Goal: Check status: Check status

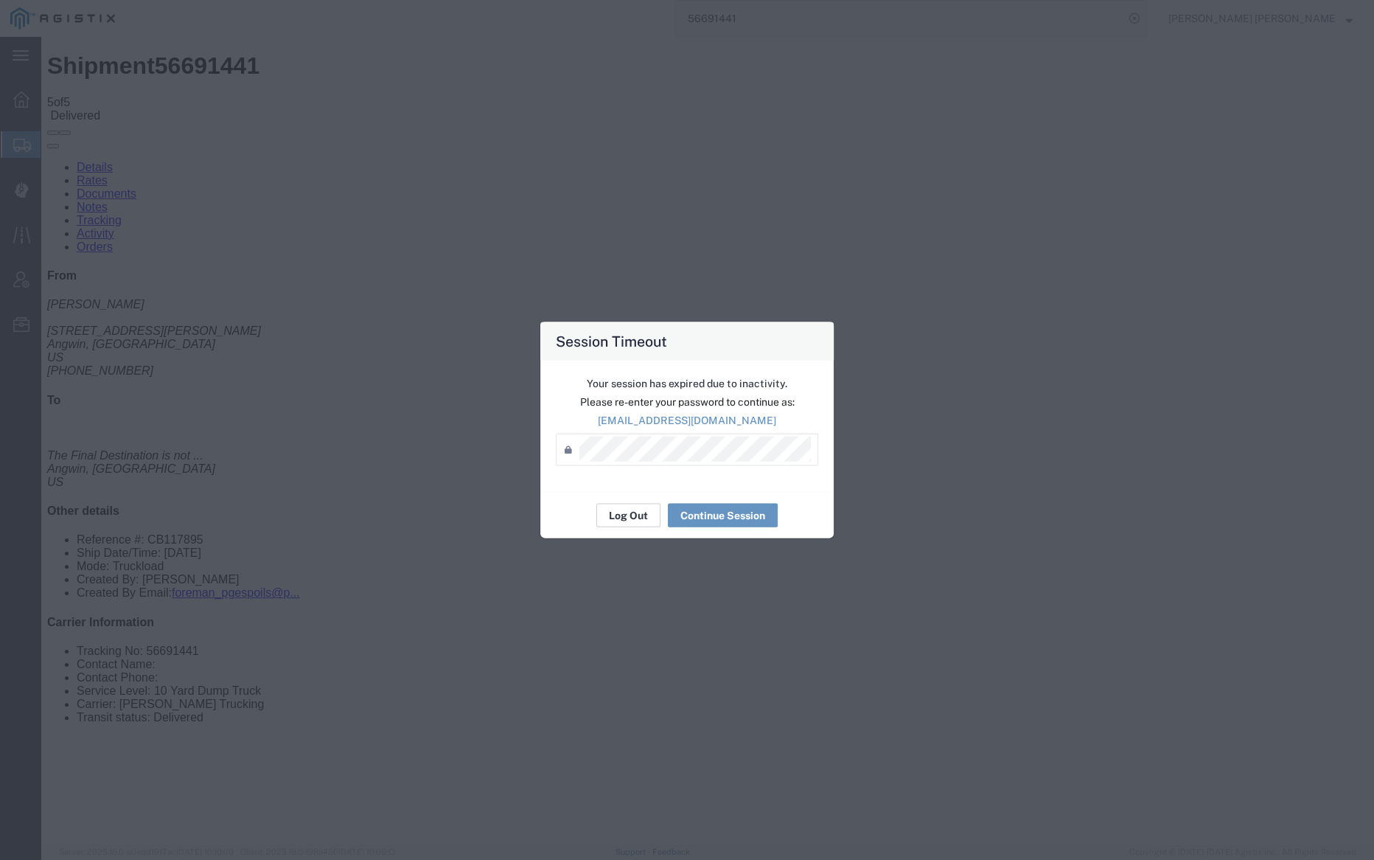
click at [628, 518] on button "Log Out" at bounding box center [629, 516] width 64 height 24
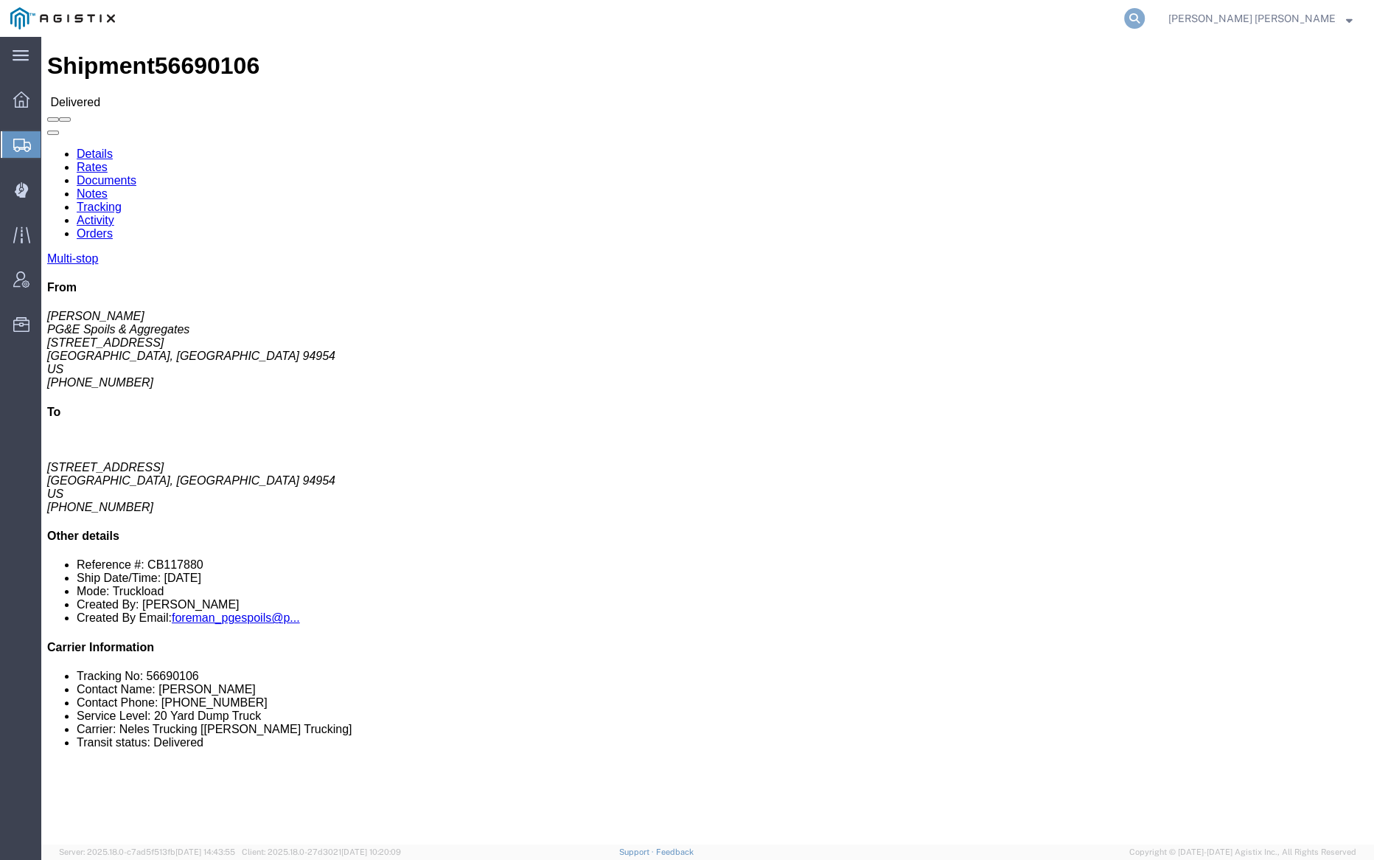
click at [1145, 13] on icon at bounding box center [1135, 18] width 21 height 21
click at [854, 24] on input "search" at bounding box center [900, 18] width 448 height 35
paste input "56691515"
click at [1145, 19] on icon at bounding box center [1135, 18] width 21 height 21
click link "Documents"
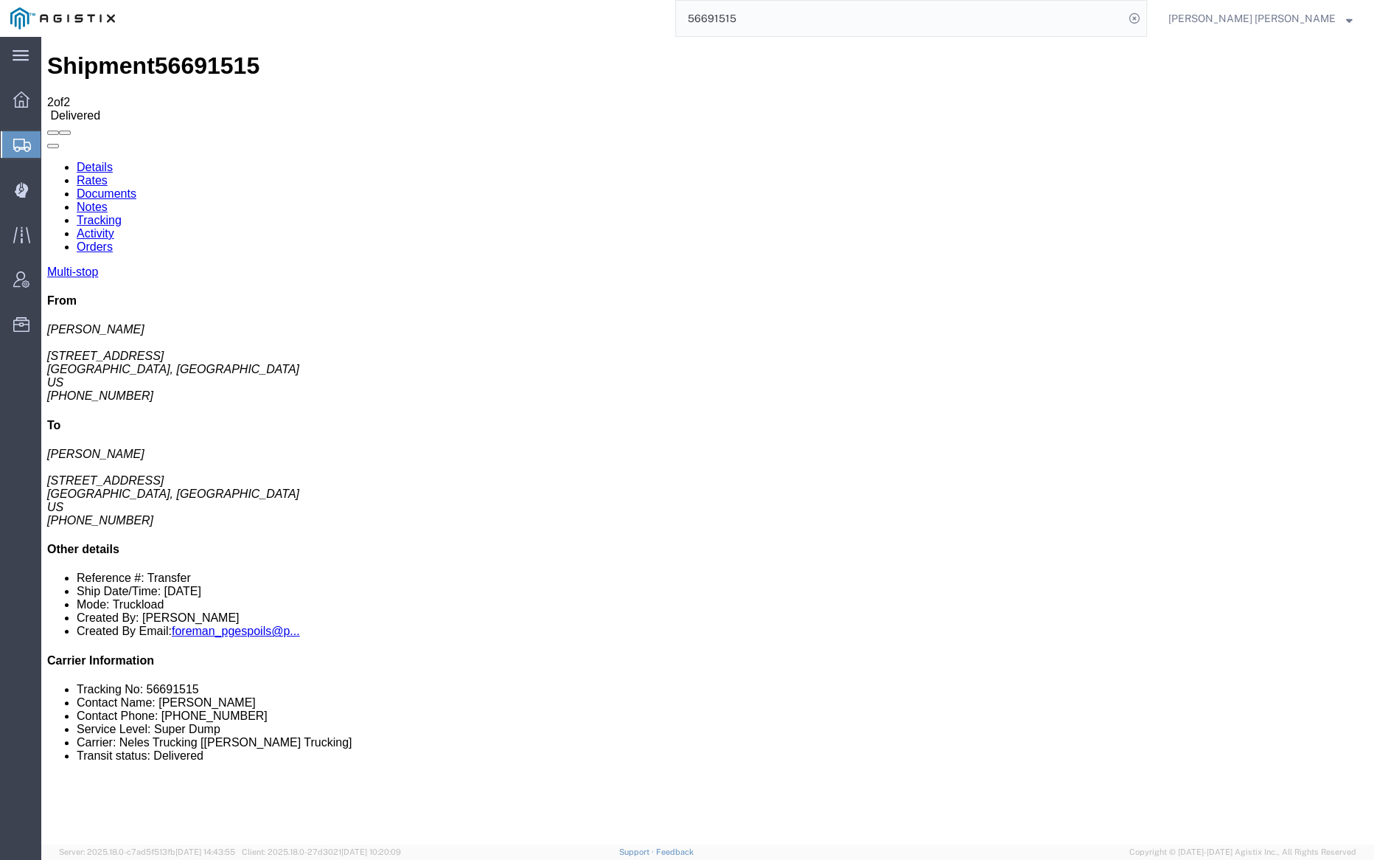
click at [108, 201] on link "Notes" at bounding box center [92, 207] width 31 height 13
click at [771, 18] on input "56691515" at bounding box center [900, 18] width 448 height 35
click at [1145, 10] on icon at bounding box center [1135, 18] width 21 height 21
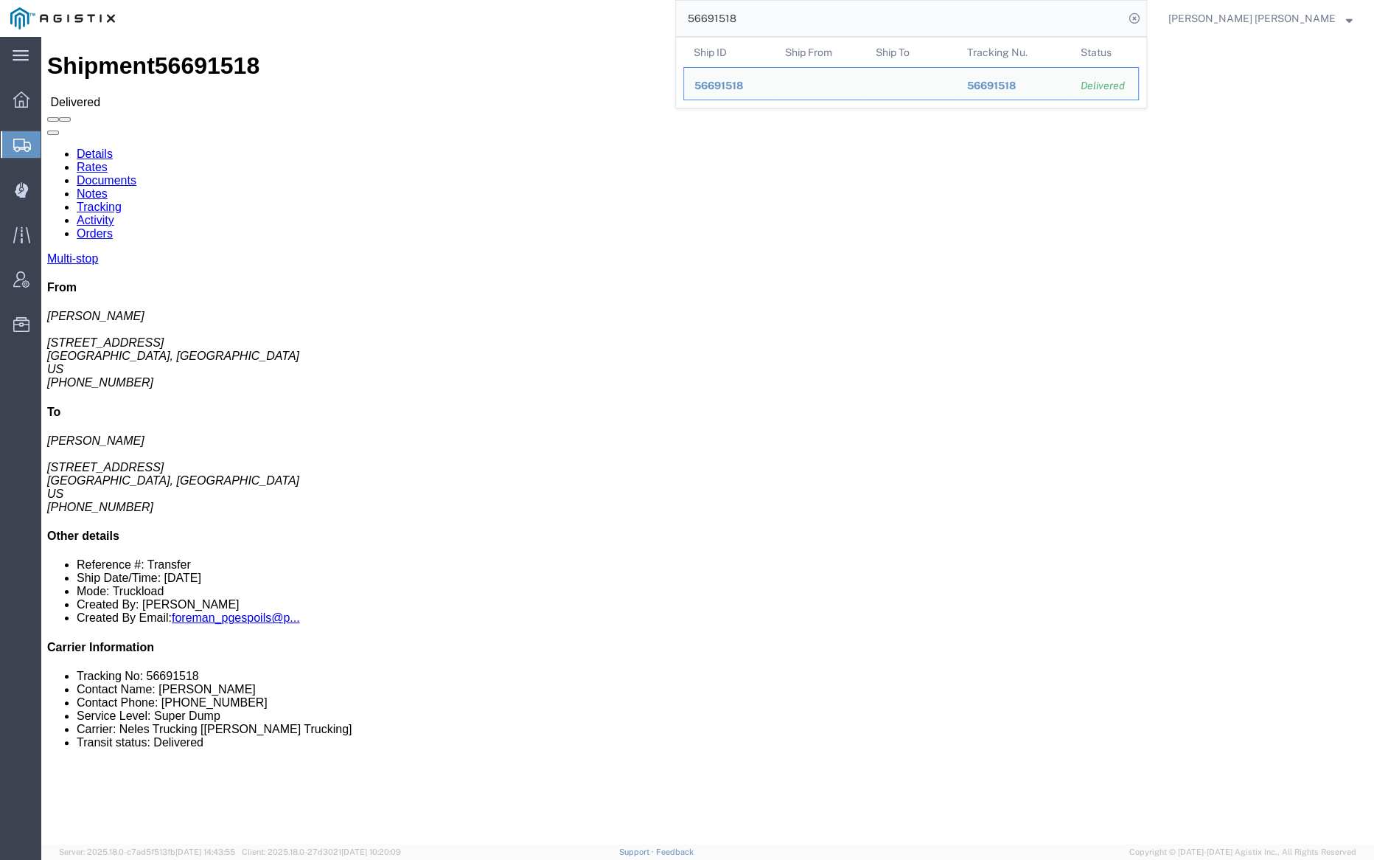
click link "Documents"
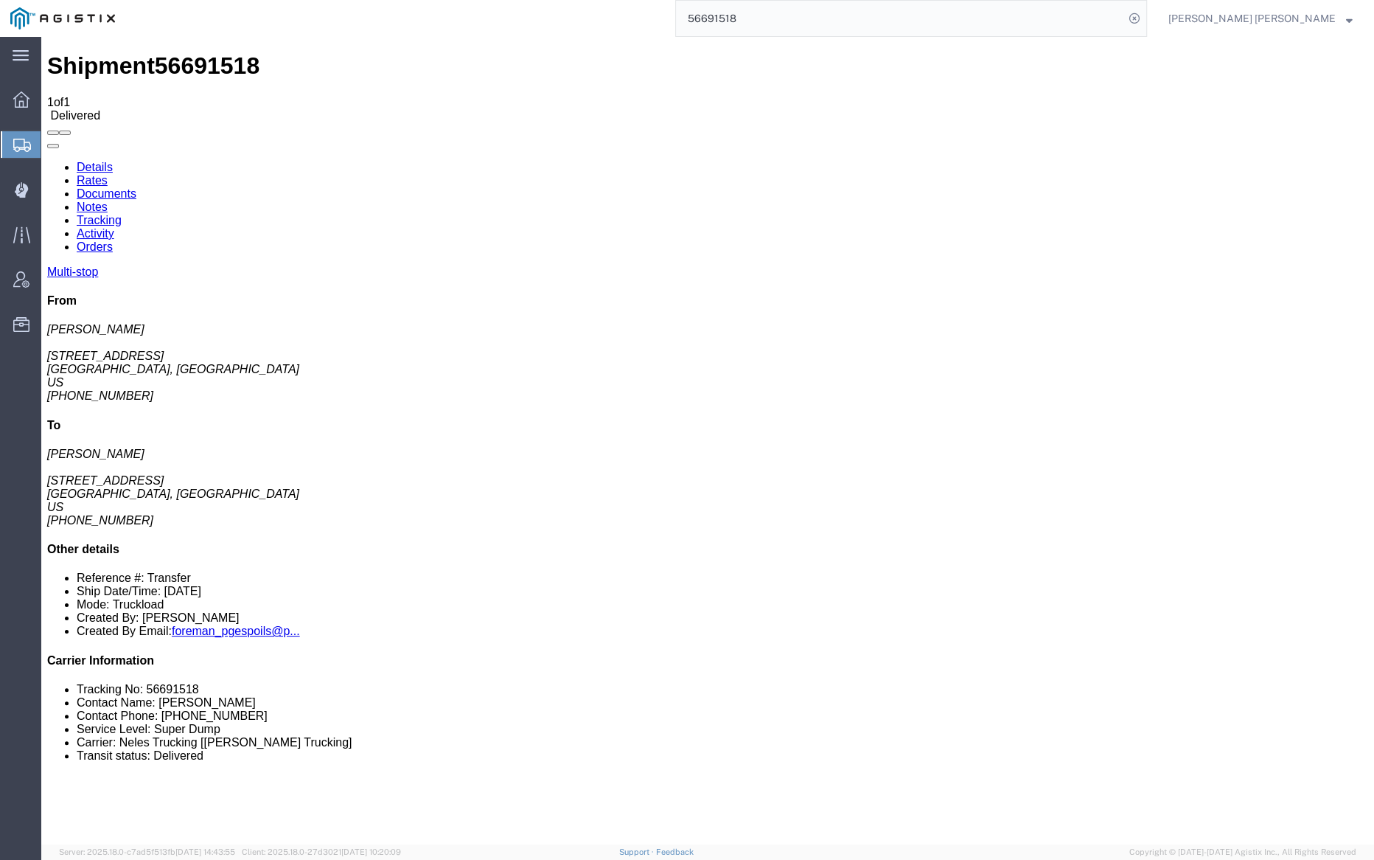
click at [108, 201] on link "Notes" at bounding box center [92, 207] width 31 height 13
click at [796, 24] on input "56691518" at bounding box center [900, 18] width 448 height 35
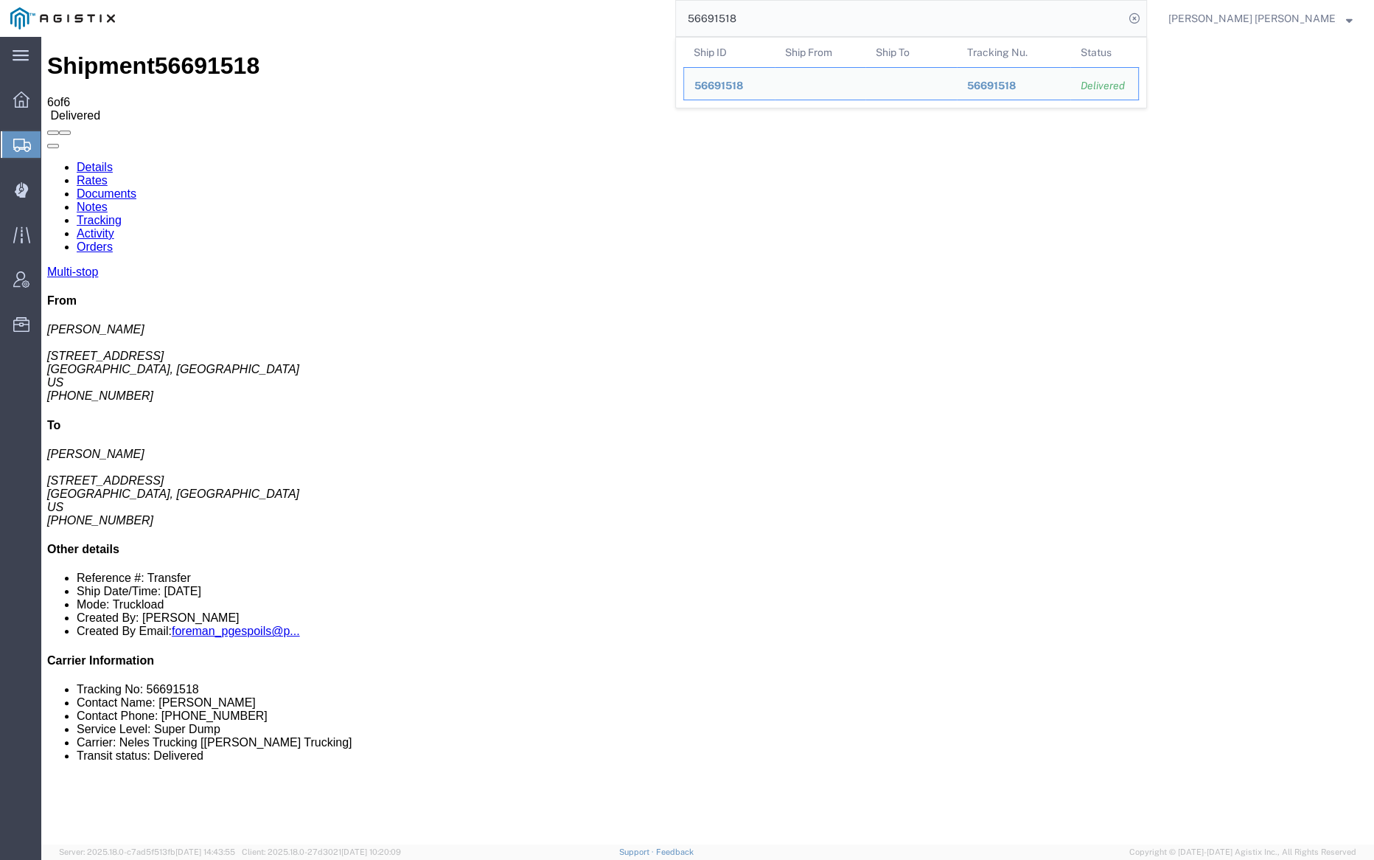
click at [796, 24] on input "56691518" at bounding box center [900, 18] width 448 height 35
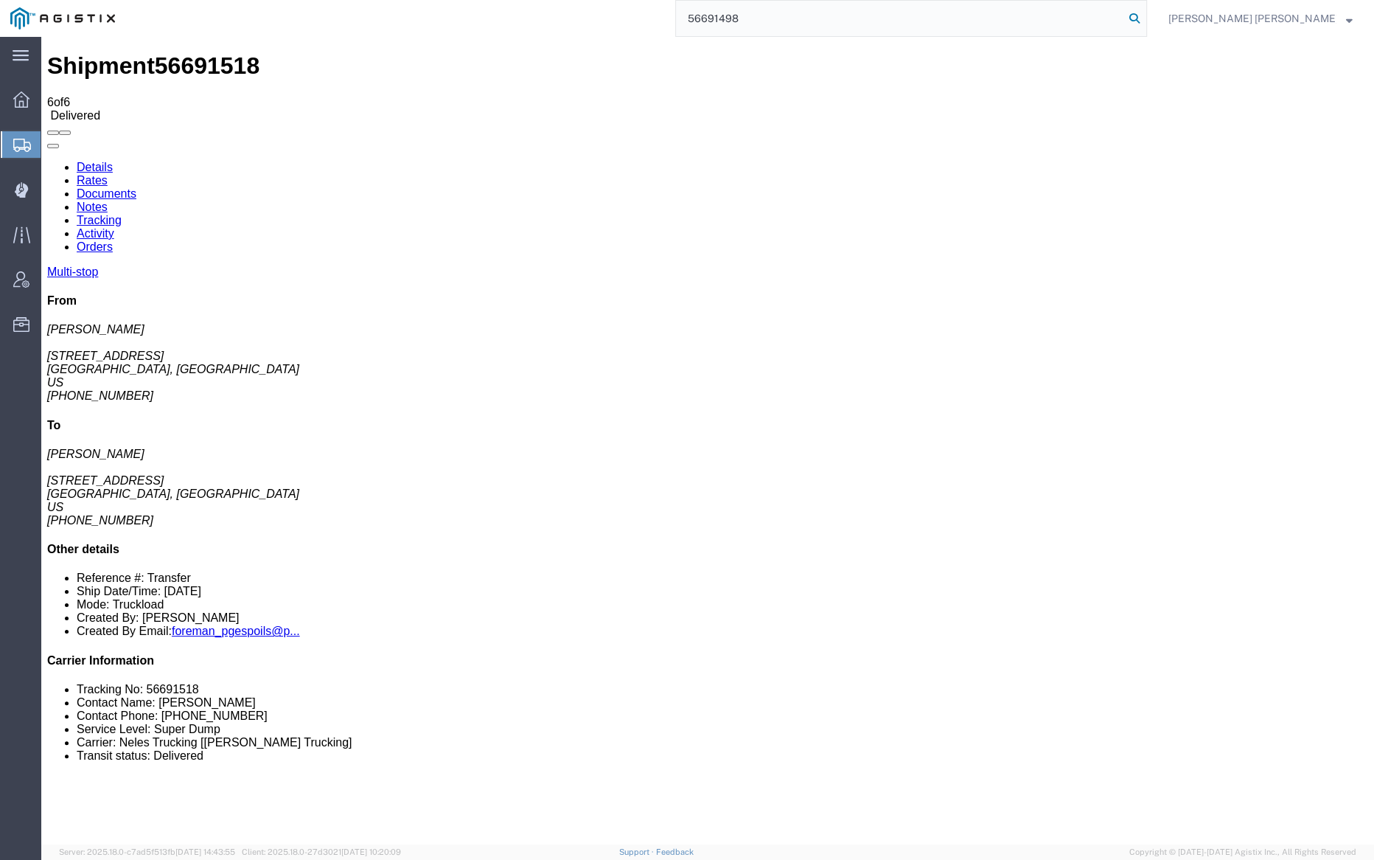
click at [1145, 13] on icon at bounding box center [1135, 18] width 21 height 21
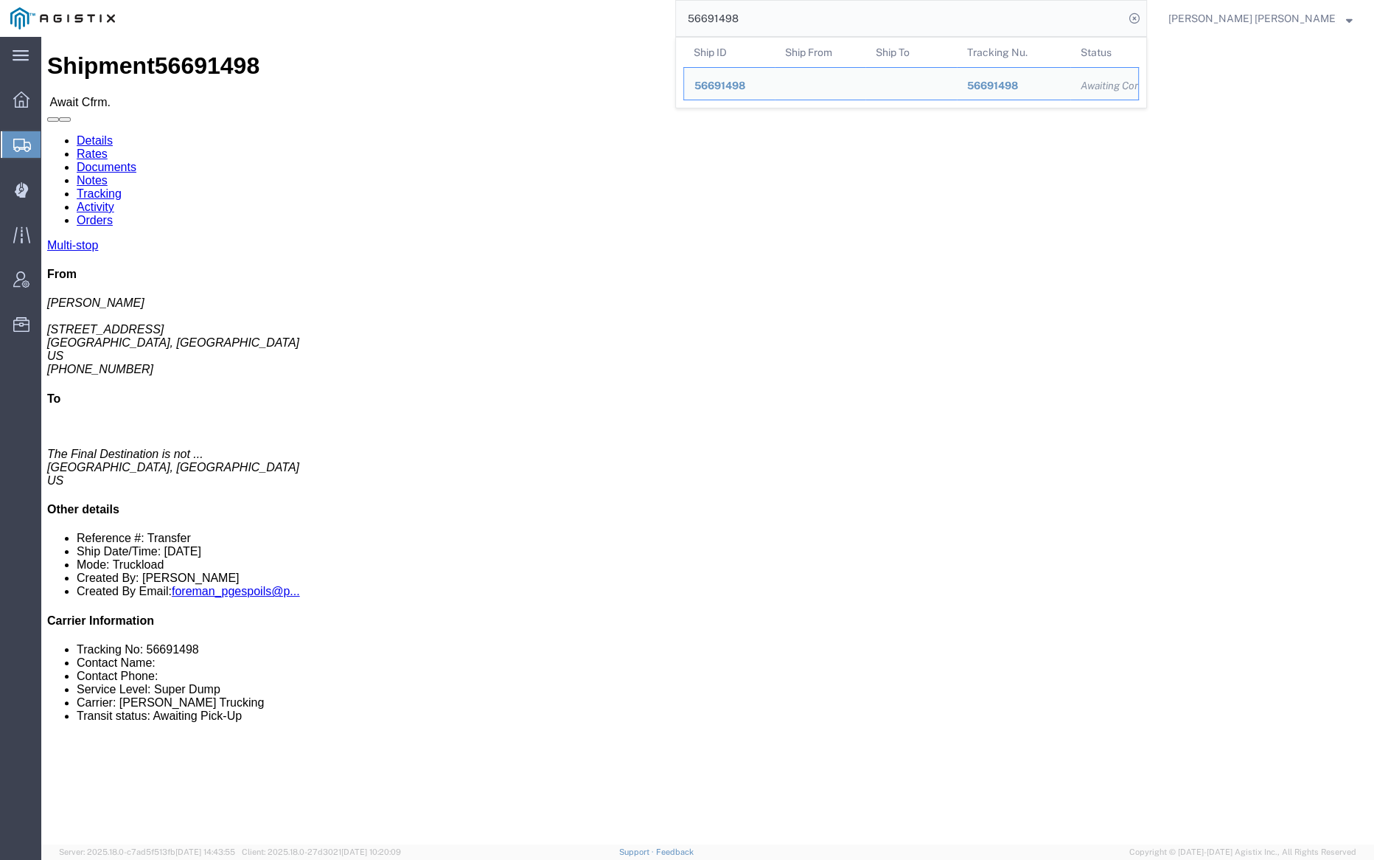
click at [793, 15] on input "56691498" at bounding box center [900, 18] width 448 height 35
paste input "502"
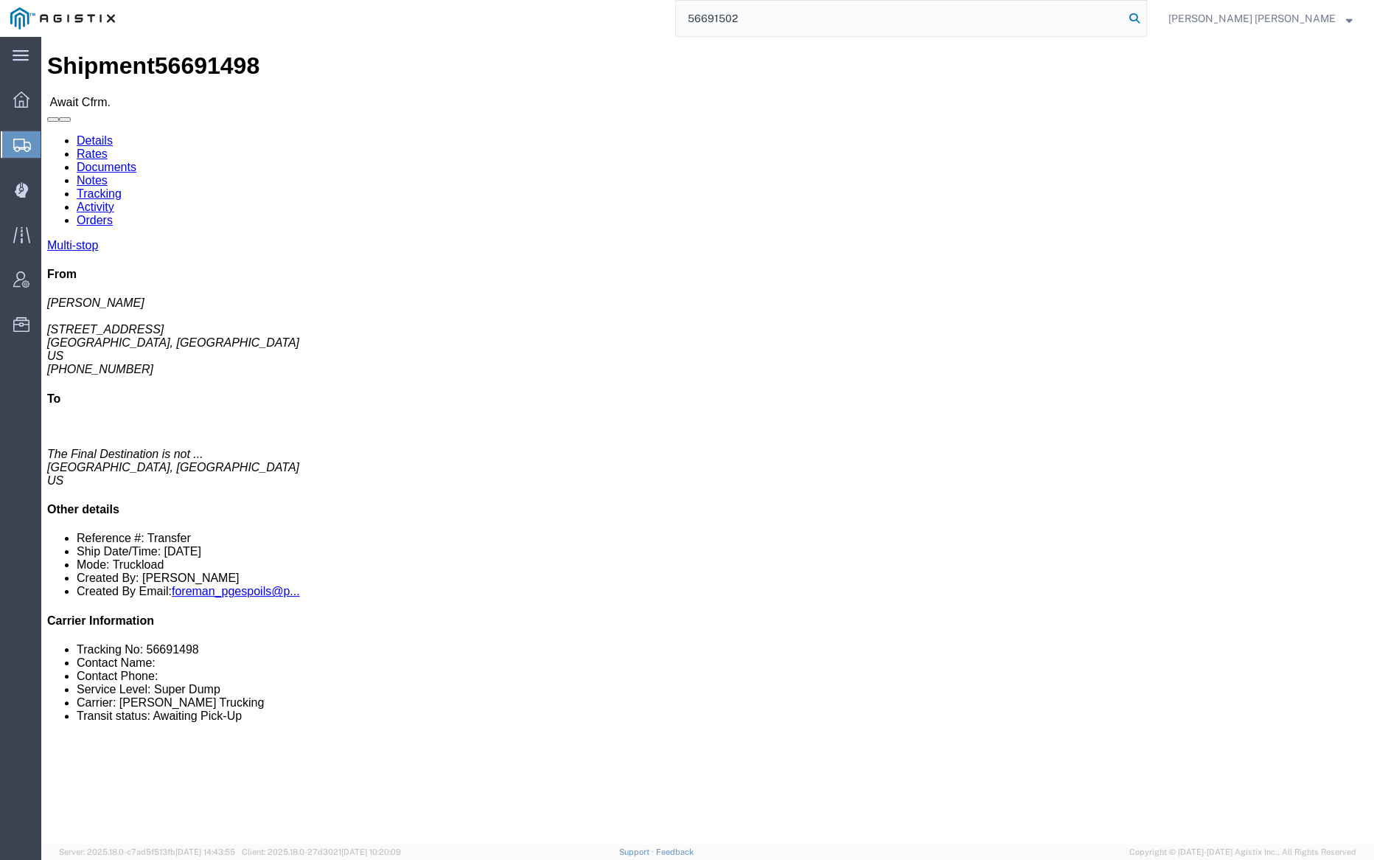
click at [1145, 19] on icon at bounding box center [1135, 18] width 21 height 21
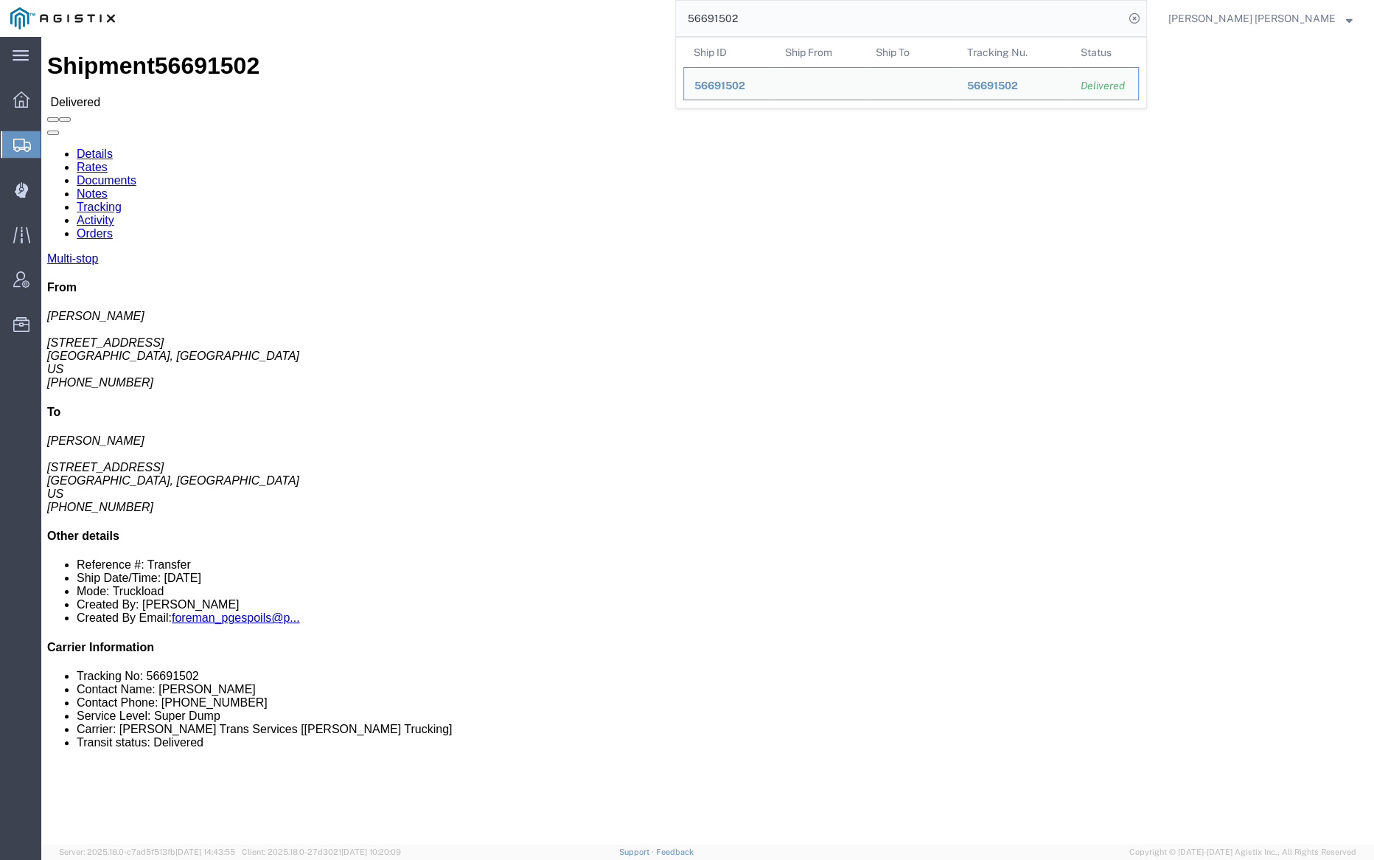
click at [794, 15] on input "56691502" at bounding box center [900, 18] width 448 height 35
paste input "704114"
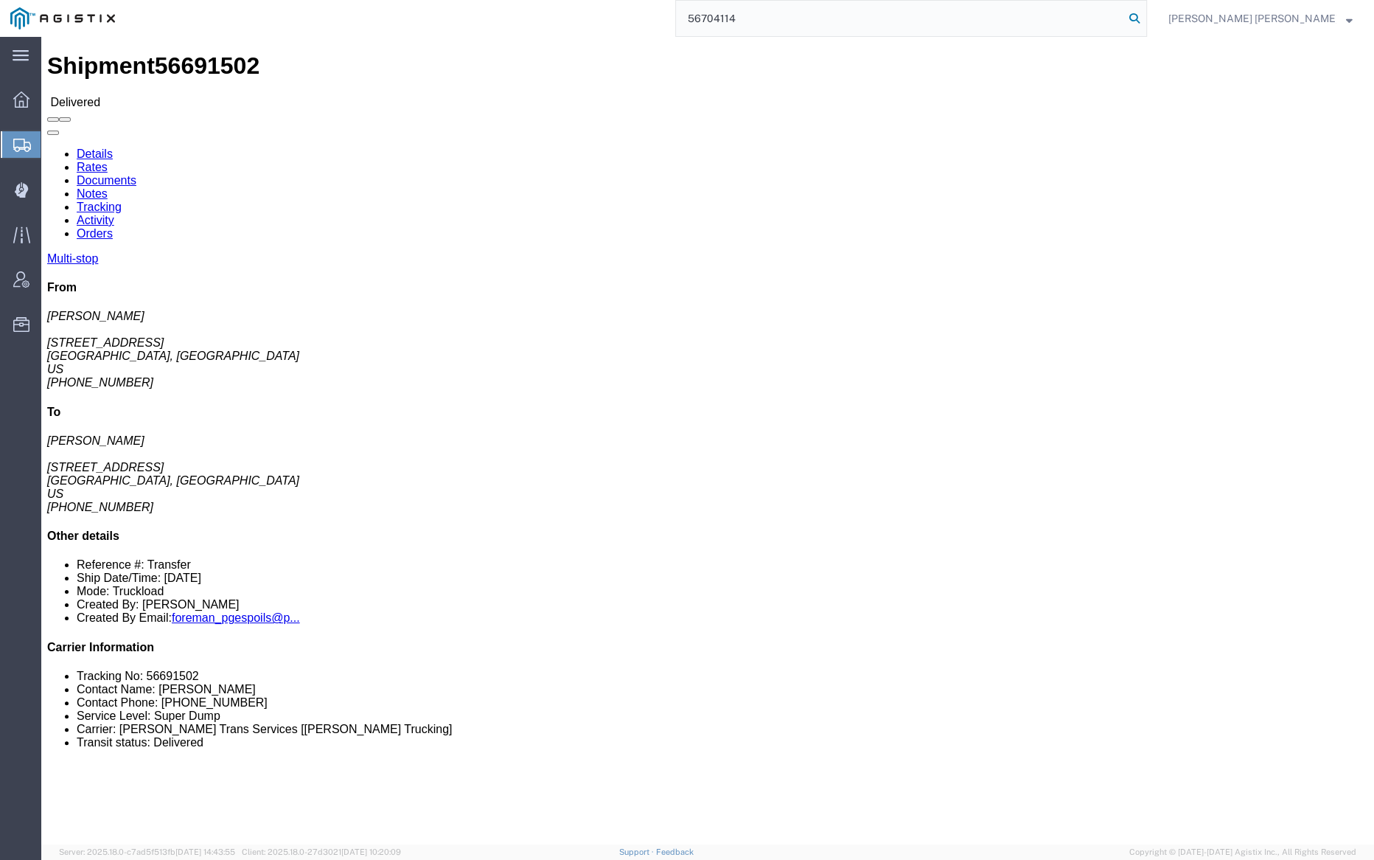
click at [1145, 13] on icon at bounding box center [1135, 18] width 21 height 21
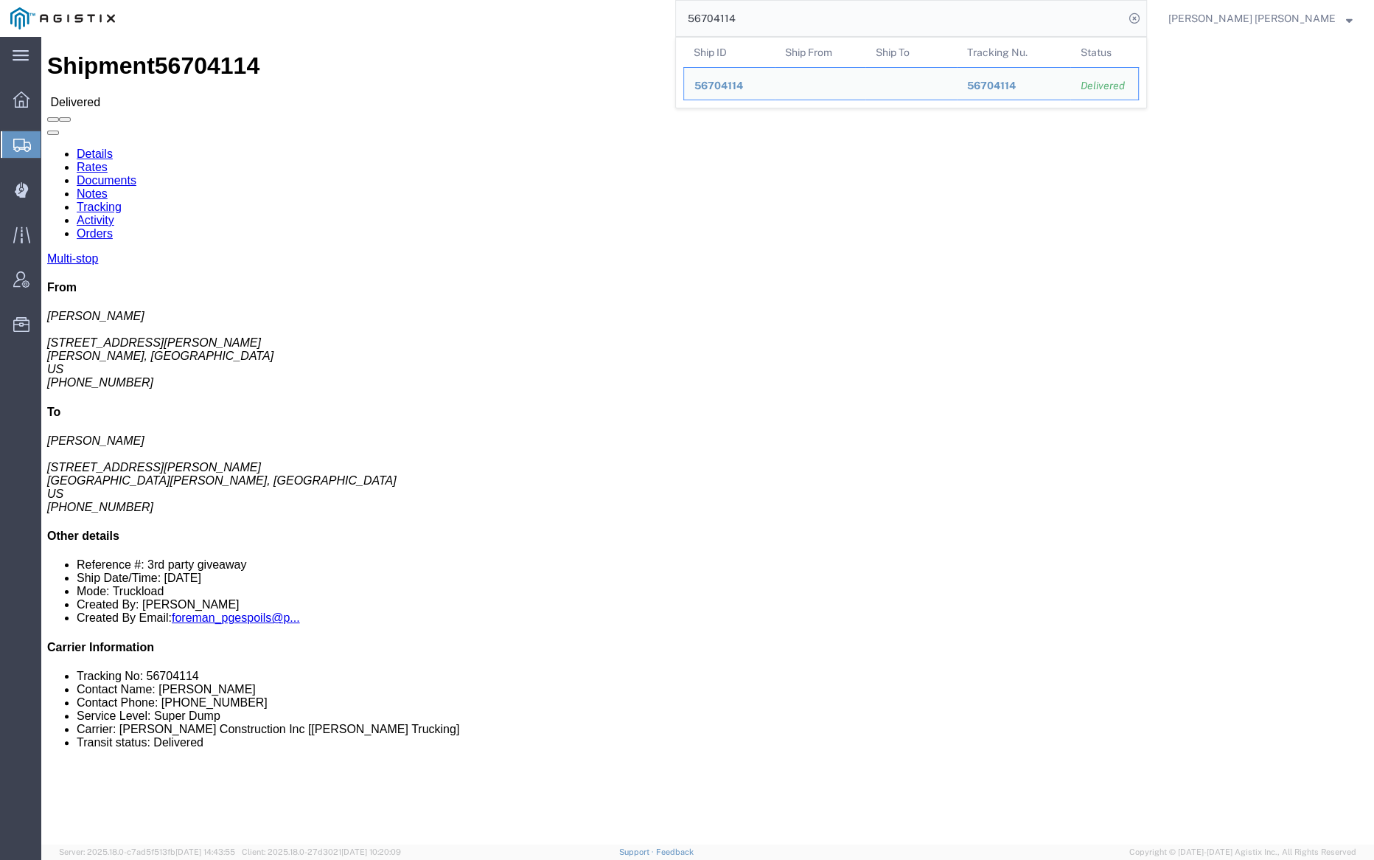
click at [802, 12] on input "56704114" at bounding box center [900, 18] width 448 height 35
paste input "5"
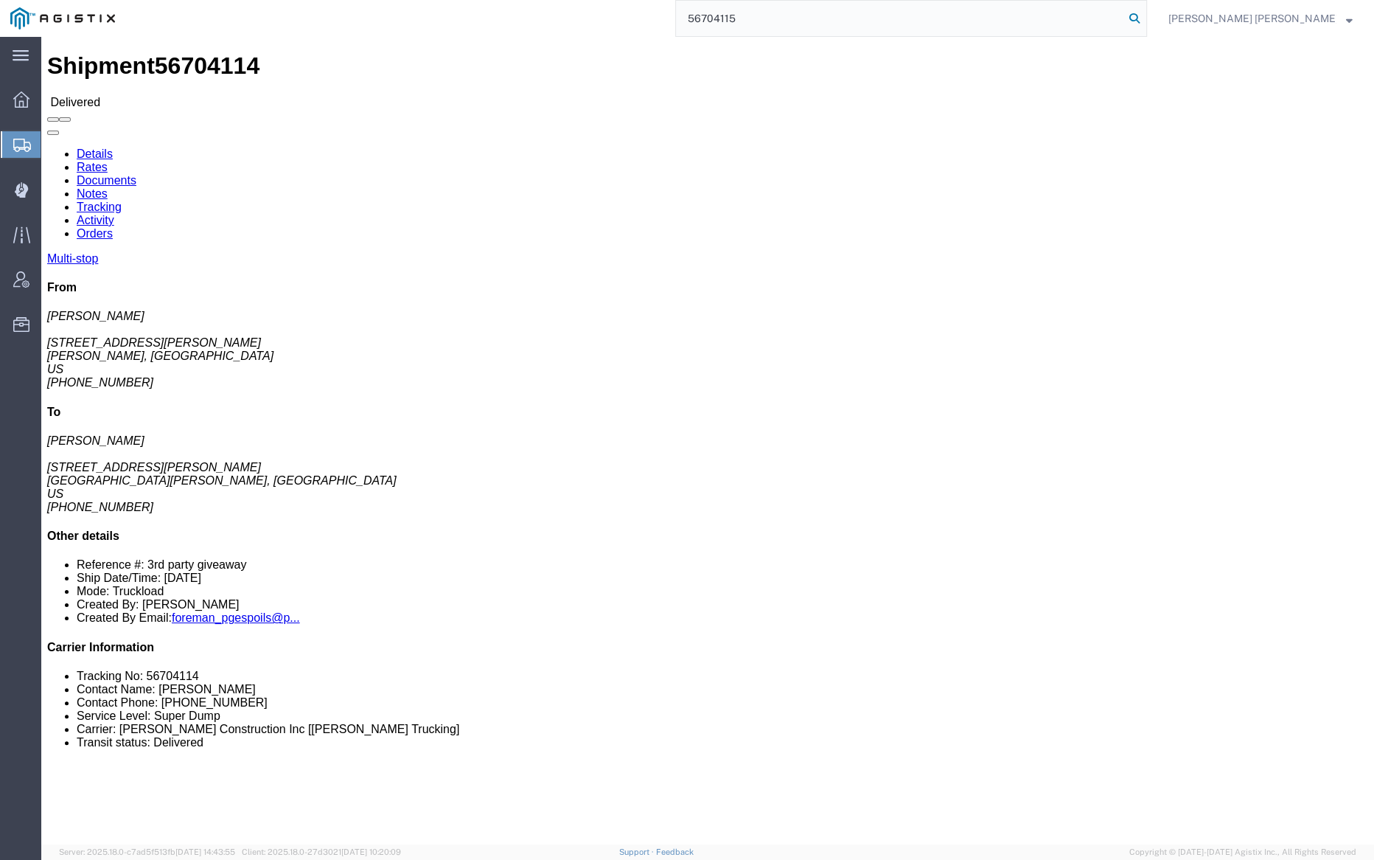
click at [1145, 15] on icon at bounding box center [1135, 18] width 21 height 21
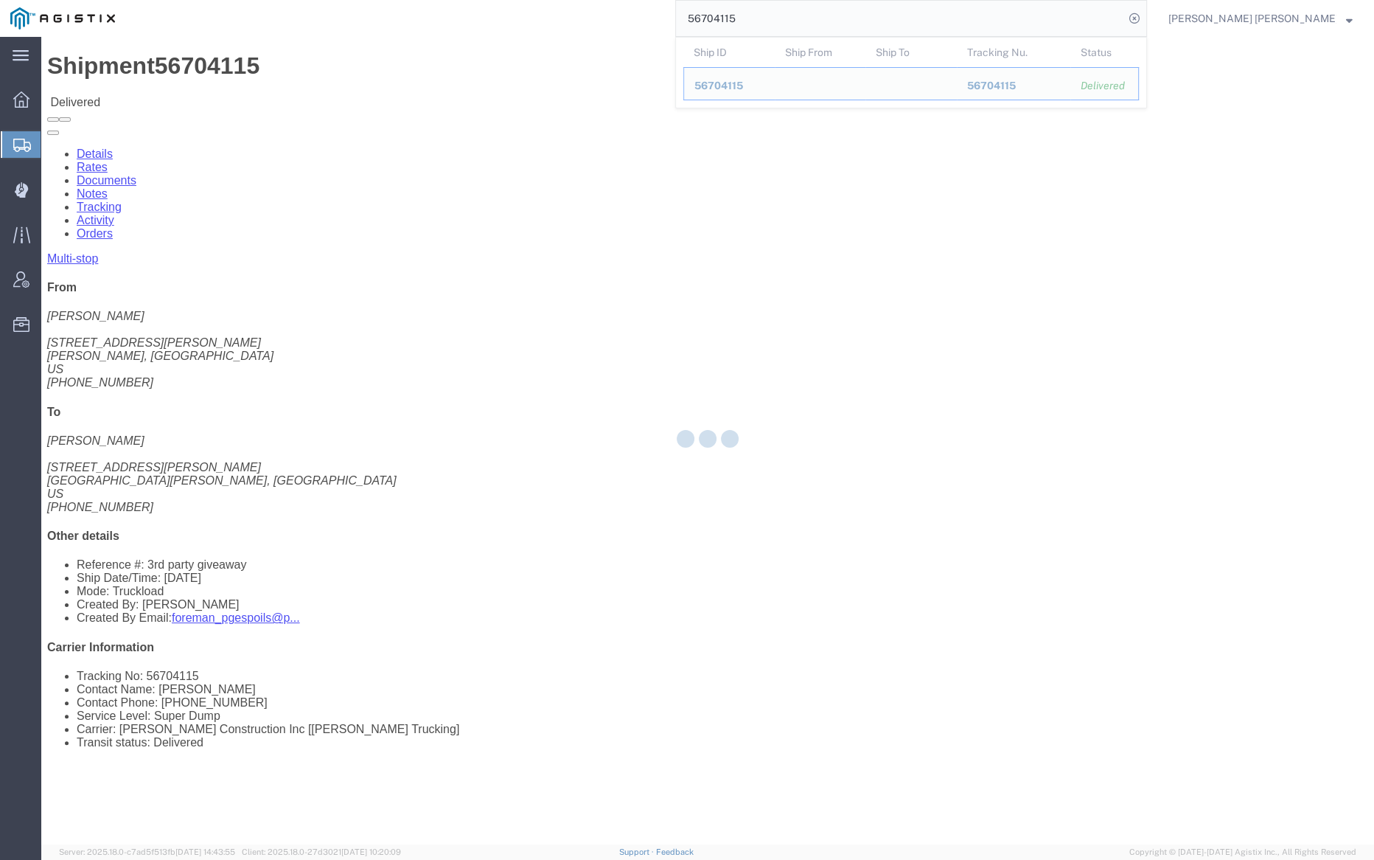
click at [791, 27] on input "56704115" at bounding box center [900, 18] width 448 height 35
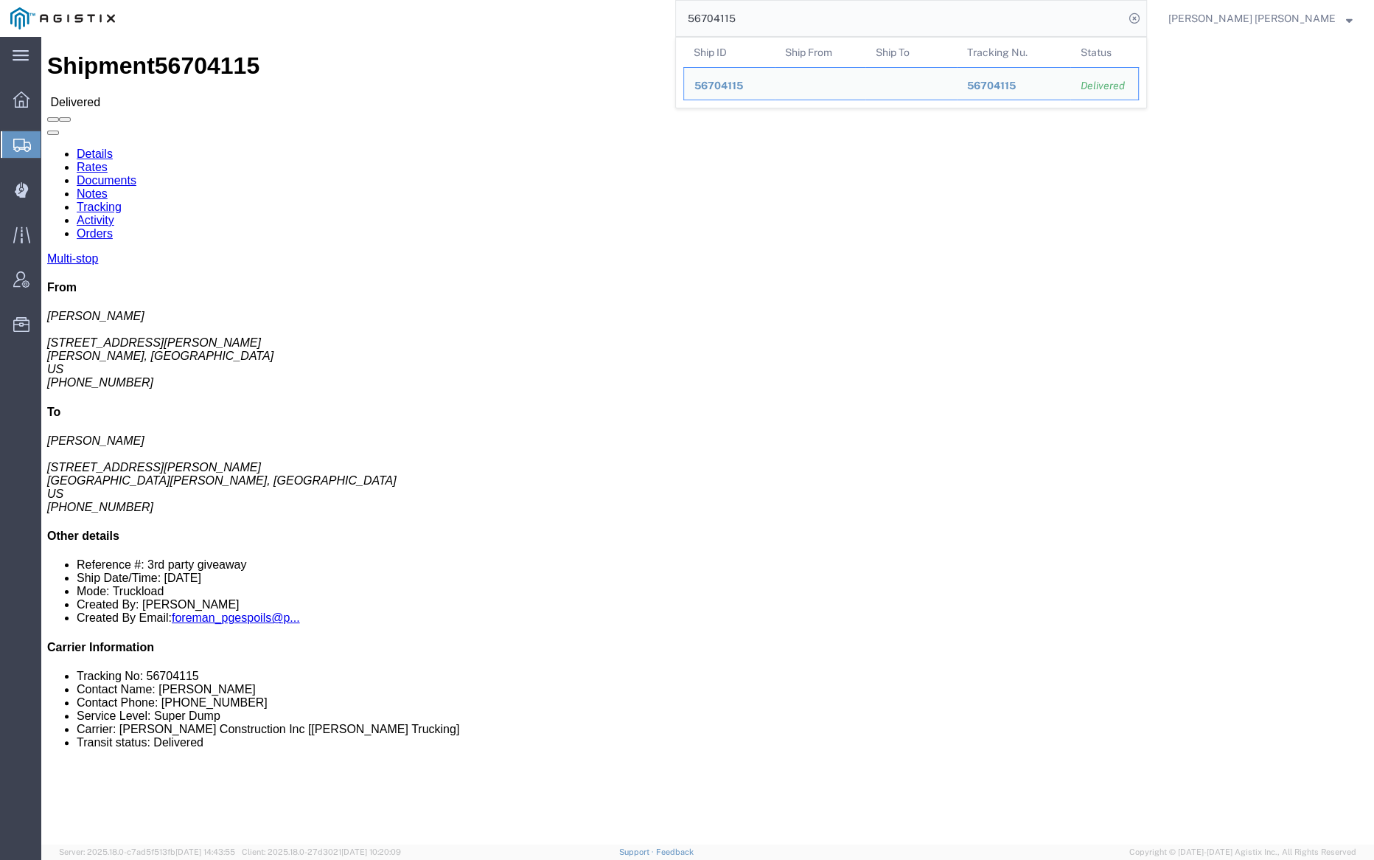
paste input "6"
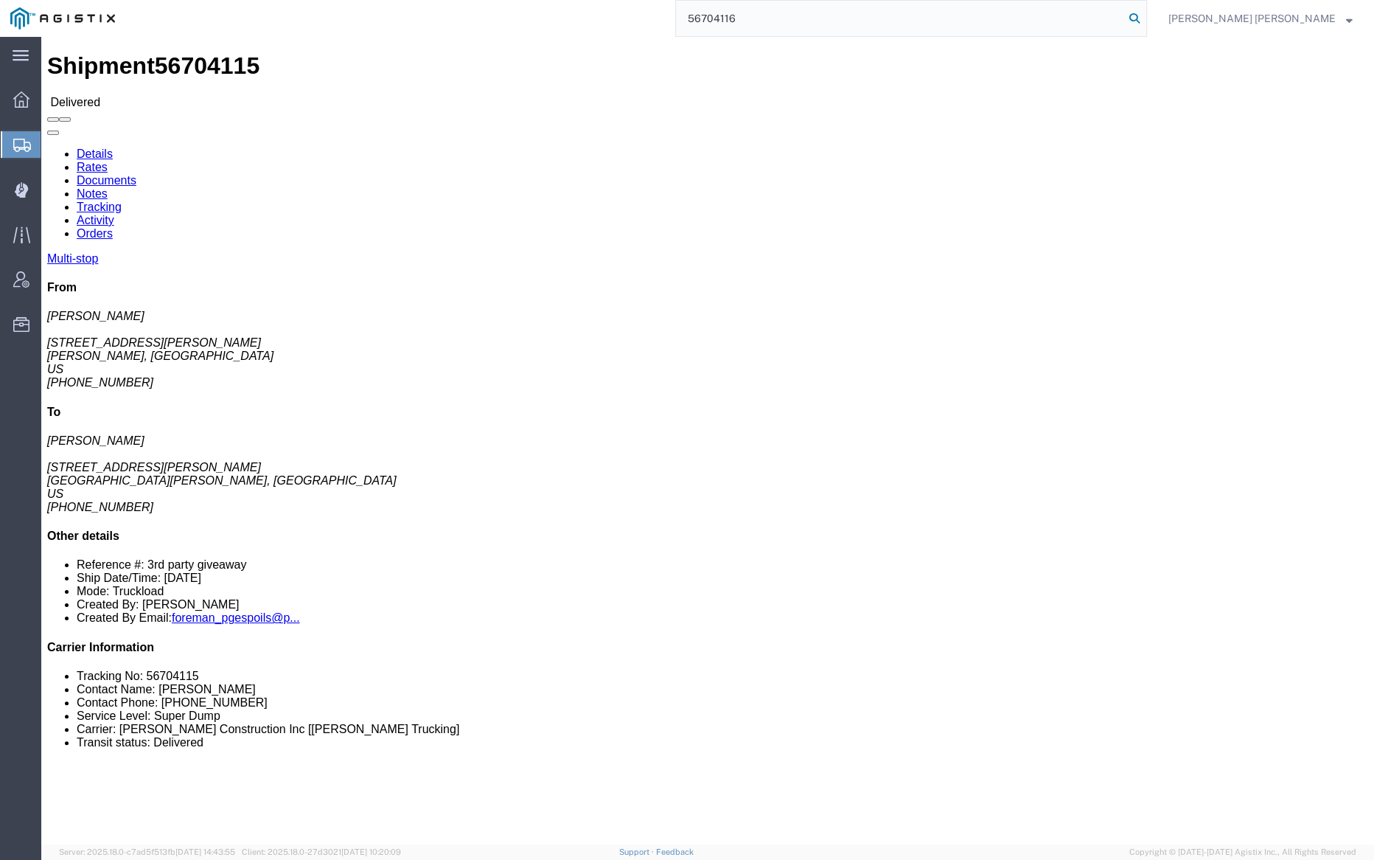
click at [1145, 13] on icon at bounding box center [1135, 18] width 21 height 21
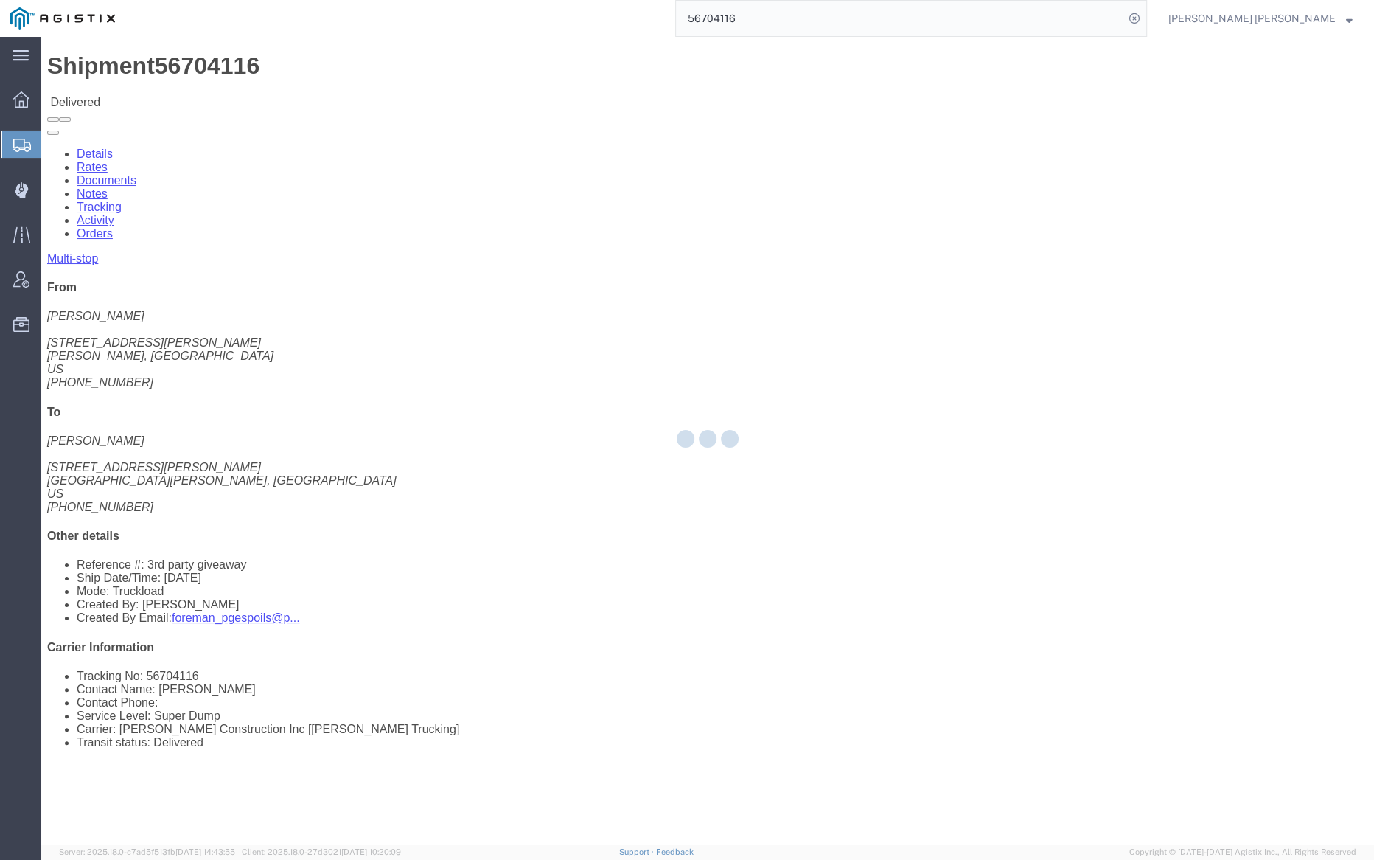
click at [792, 23] on input "56704116" at bounding box center [900, 18] width 448 height 35
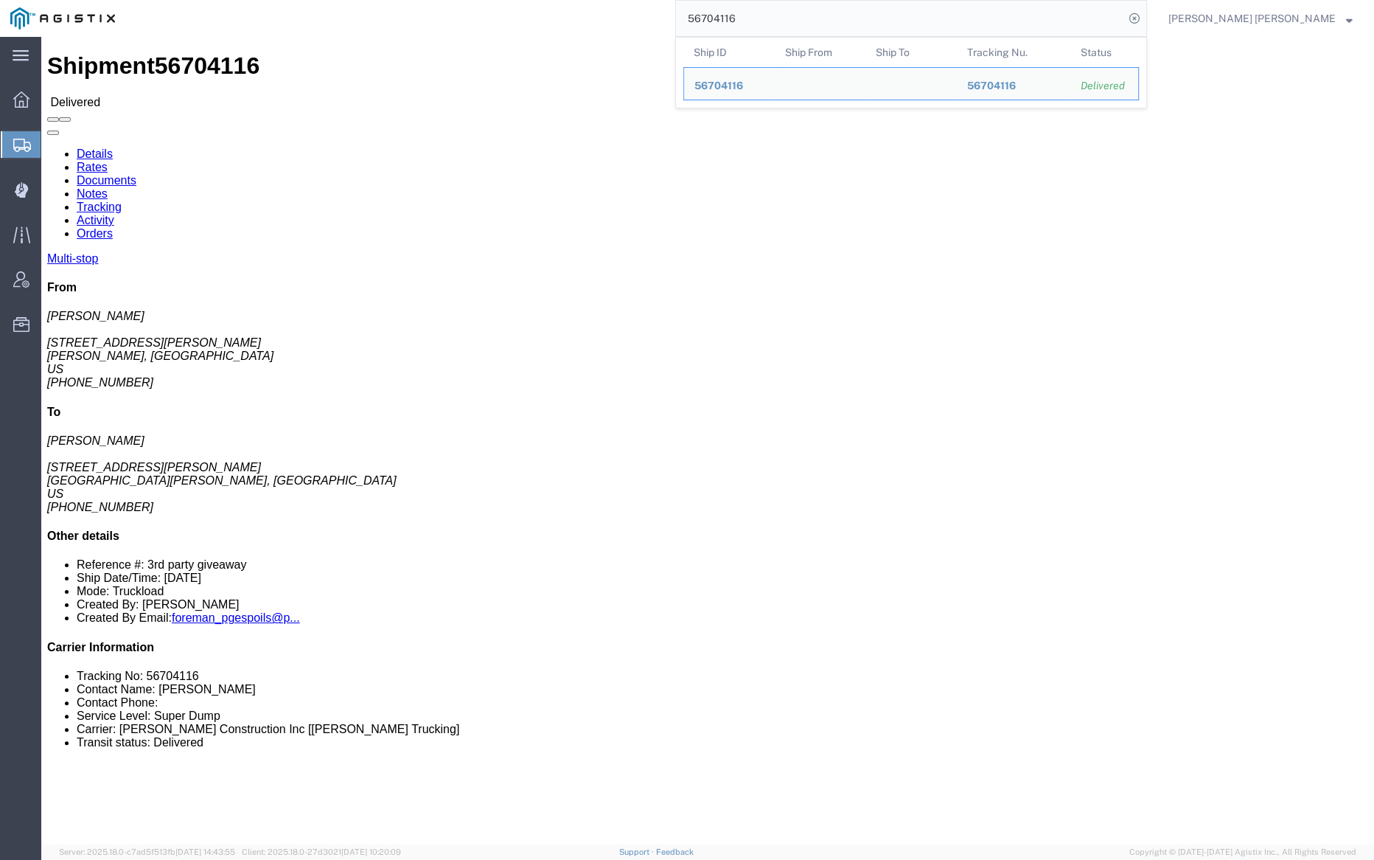
click at [792, 23] on input "56704116" at bounding box center [900, 18] width 448 height 35
paste input "9"
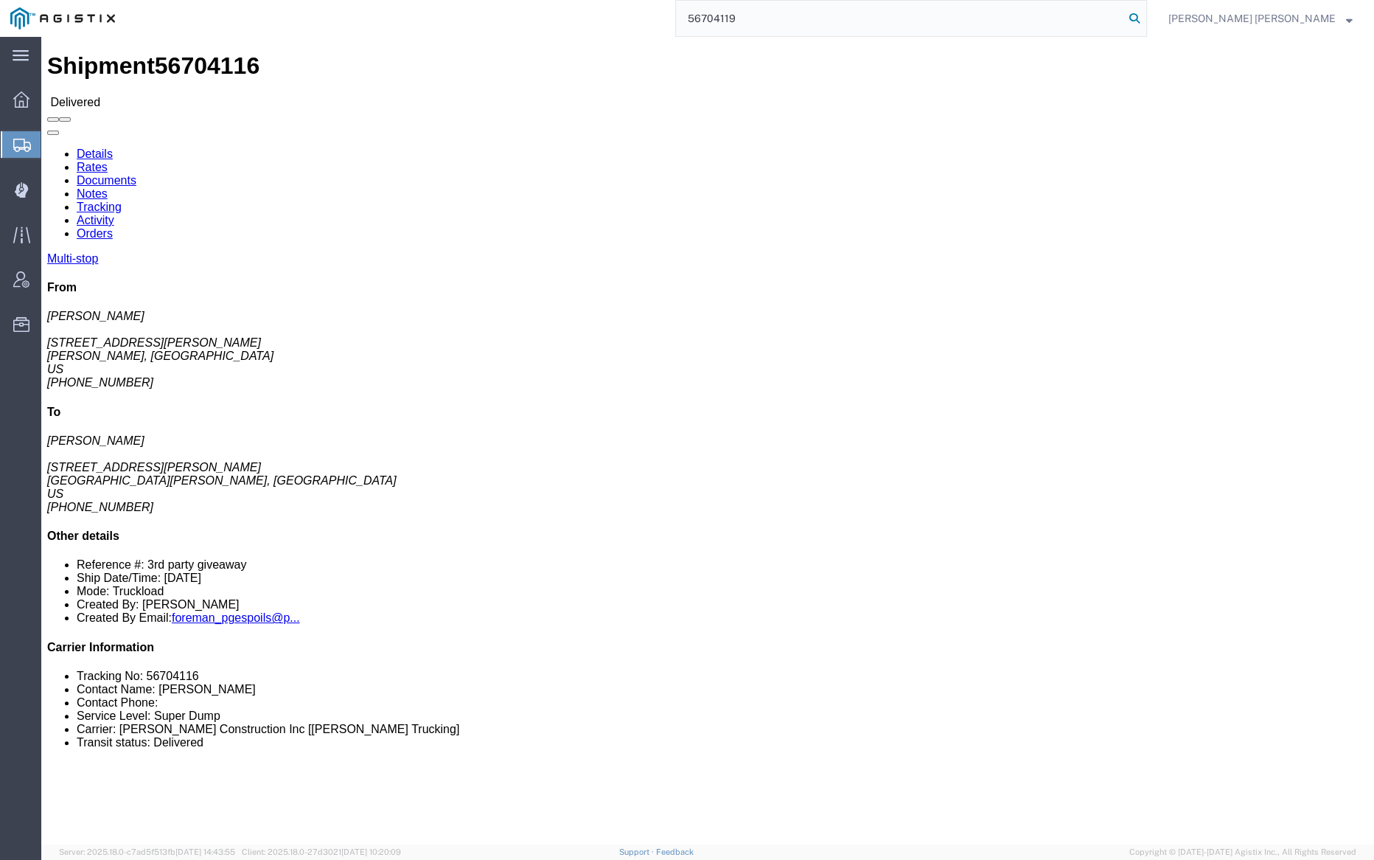
click at [1145, 14] on icon at bounding box center [1135, 18] width 21 height 21
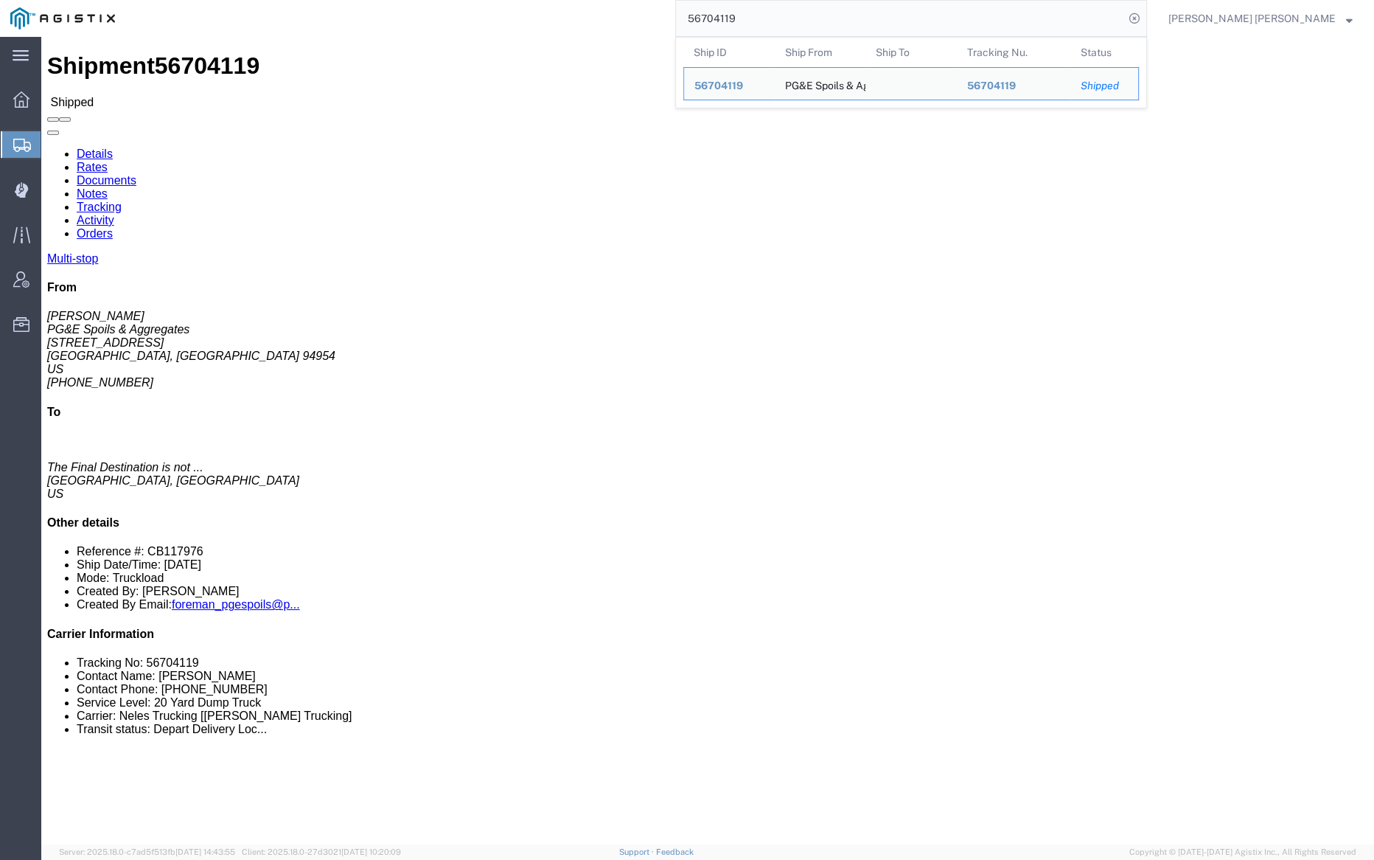
click at [785, 19] on input "56704119" at bounding box center [900, 18] width 448 height 35
paste input "46"
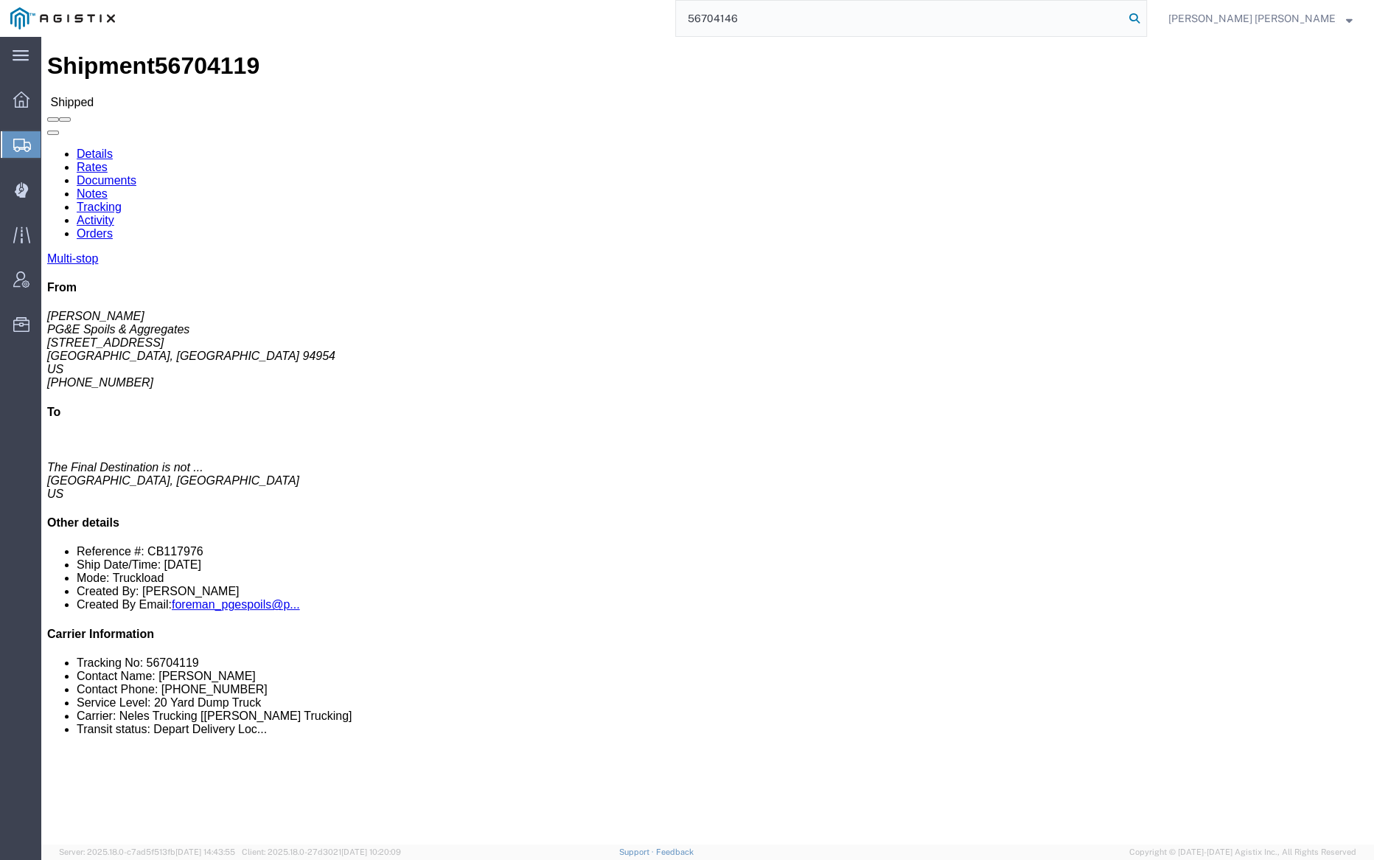
click at [1145, 16] on icon at bounding box center [1135, 18] width 21 height 21
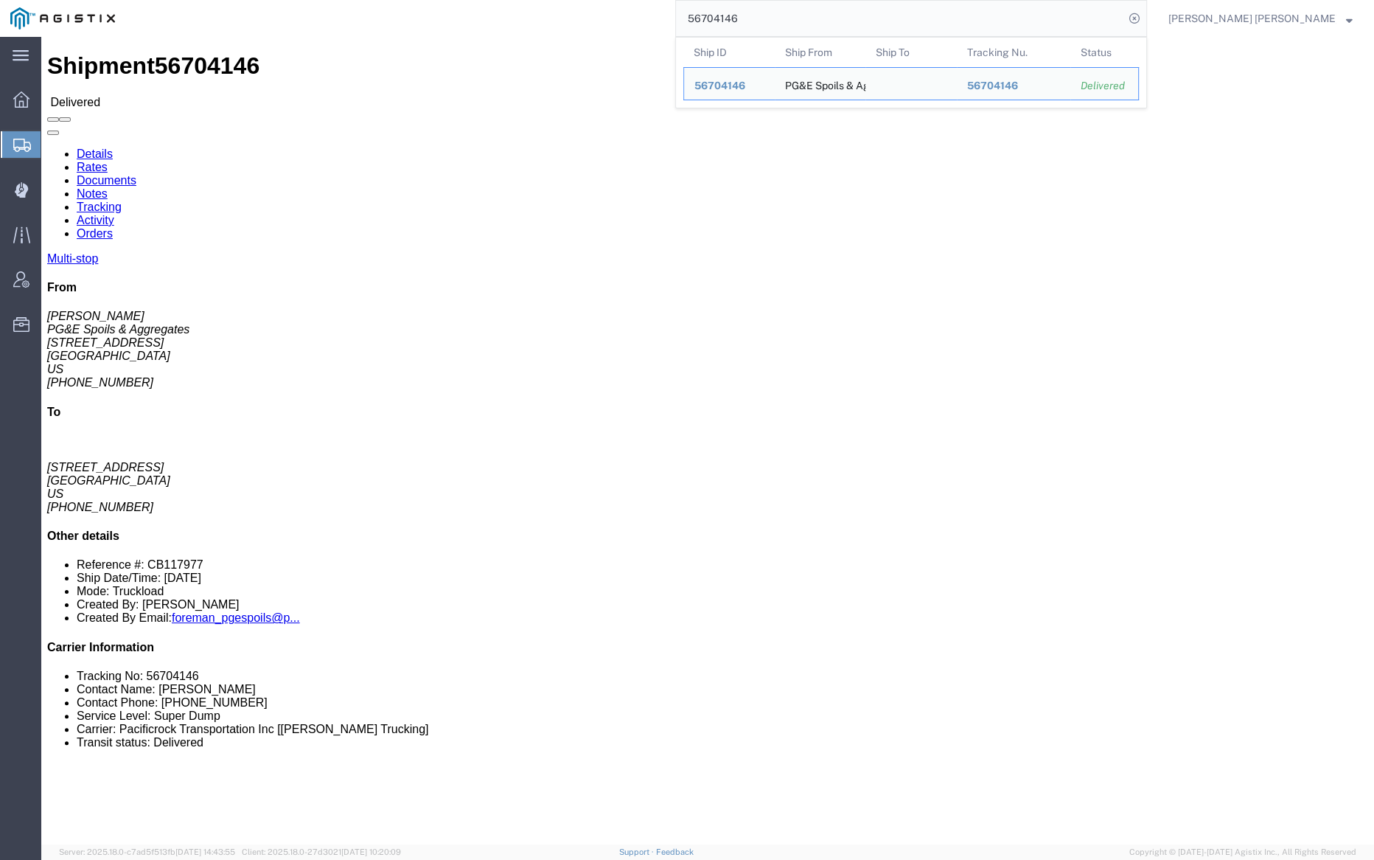
click at [801, 19] on input "56704146" at bounding box center [900, 18] width 448 height 35
paste input "83"
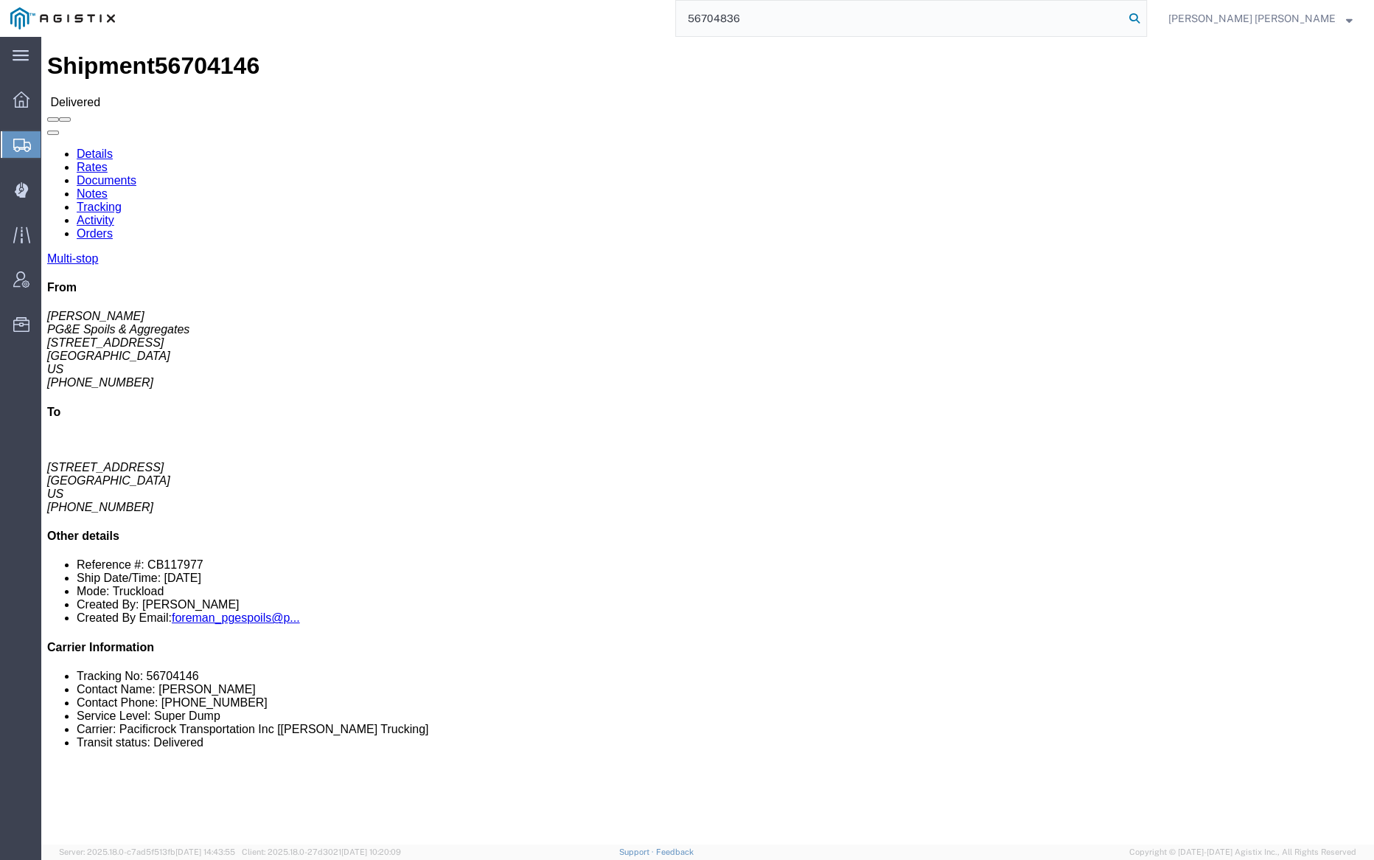
click at [1145, 16] on icon at bounding box center [1135, 18] width 21 height 21
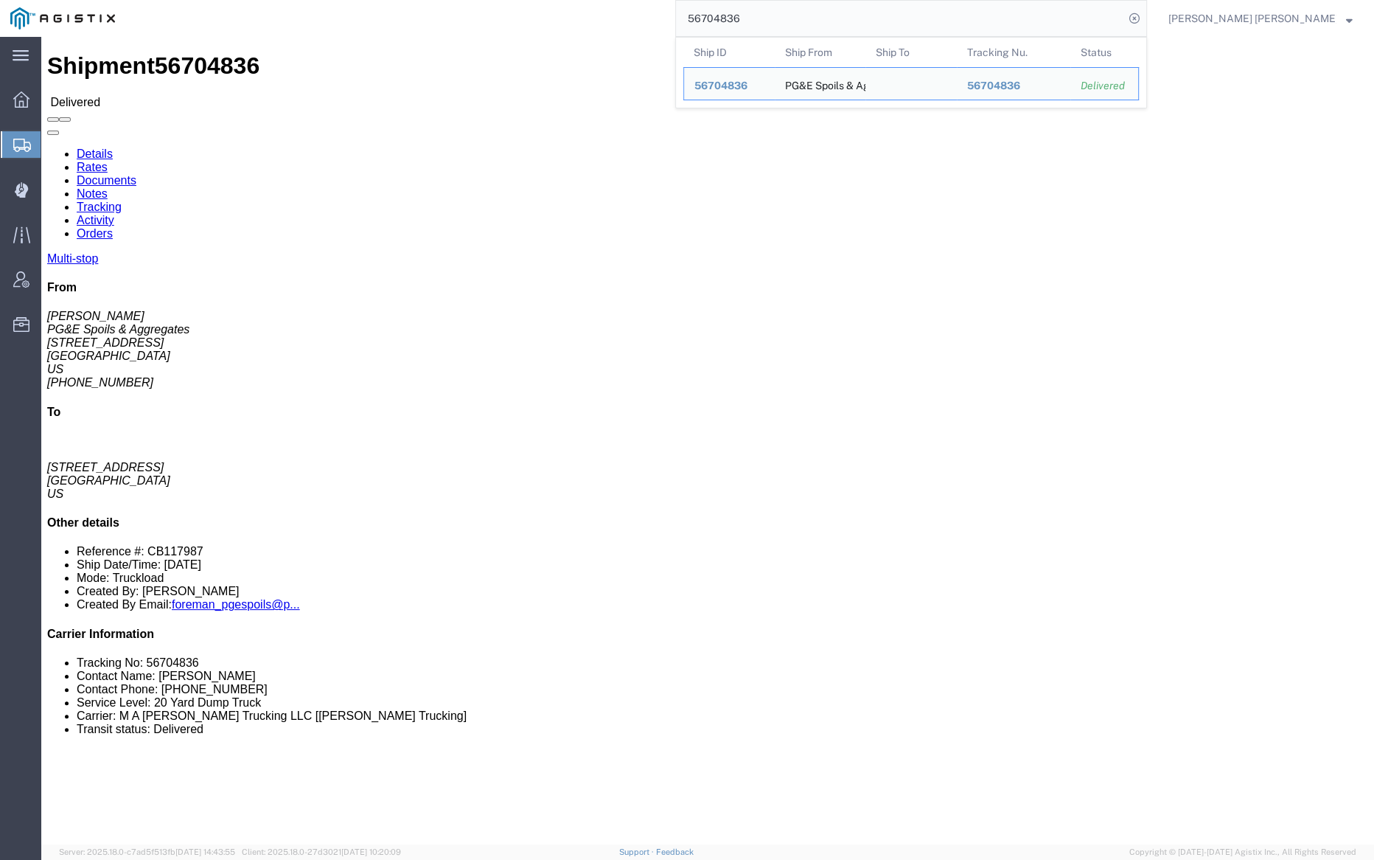
click at [793, 24] on input "56704836" at bounding box center [900, 18] width 448 height 35
paste input "54"
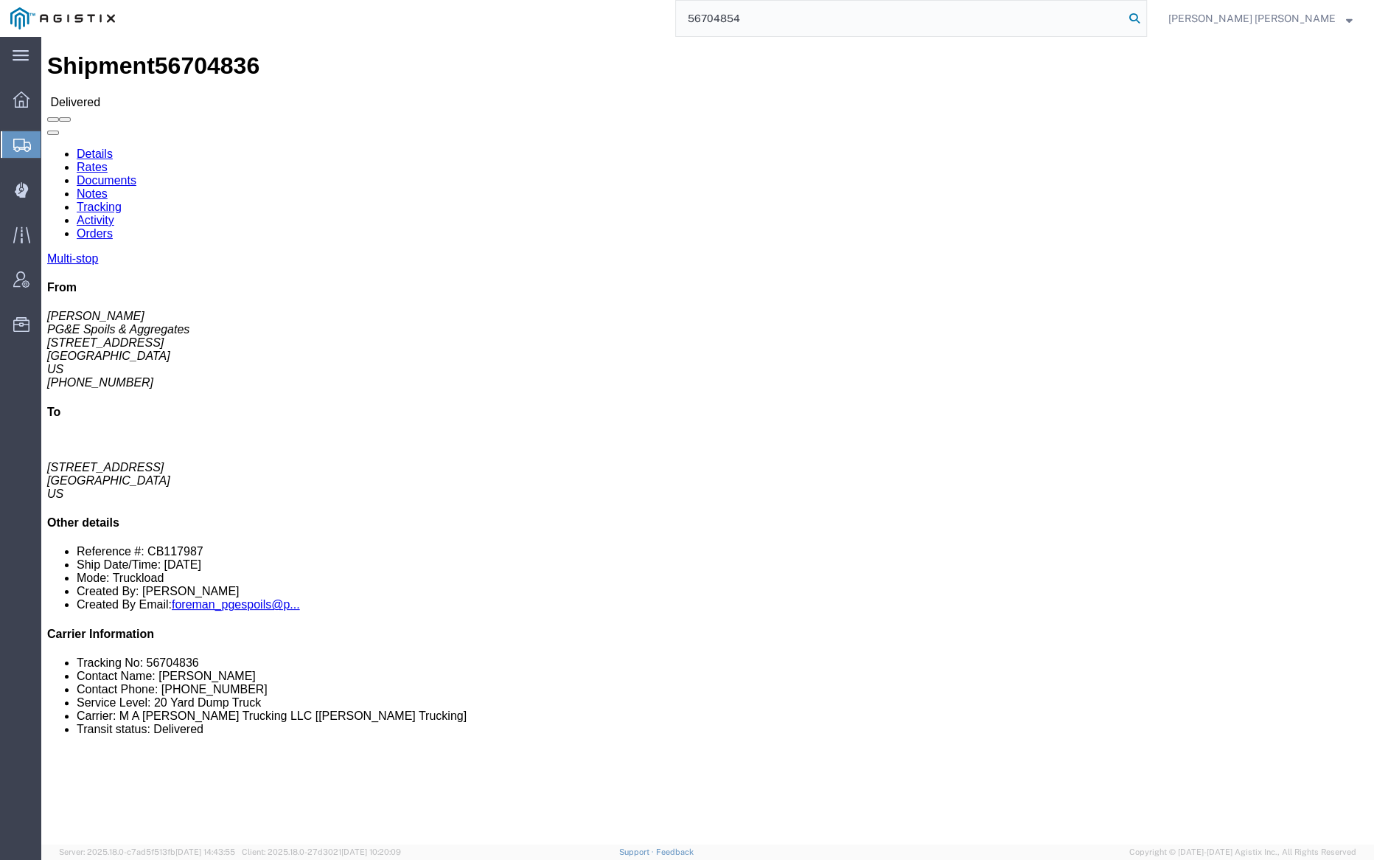
click at [1145, 17] on icon at bounding box center [1135, 18] width 21 height 21
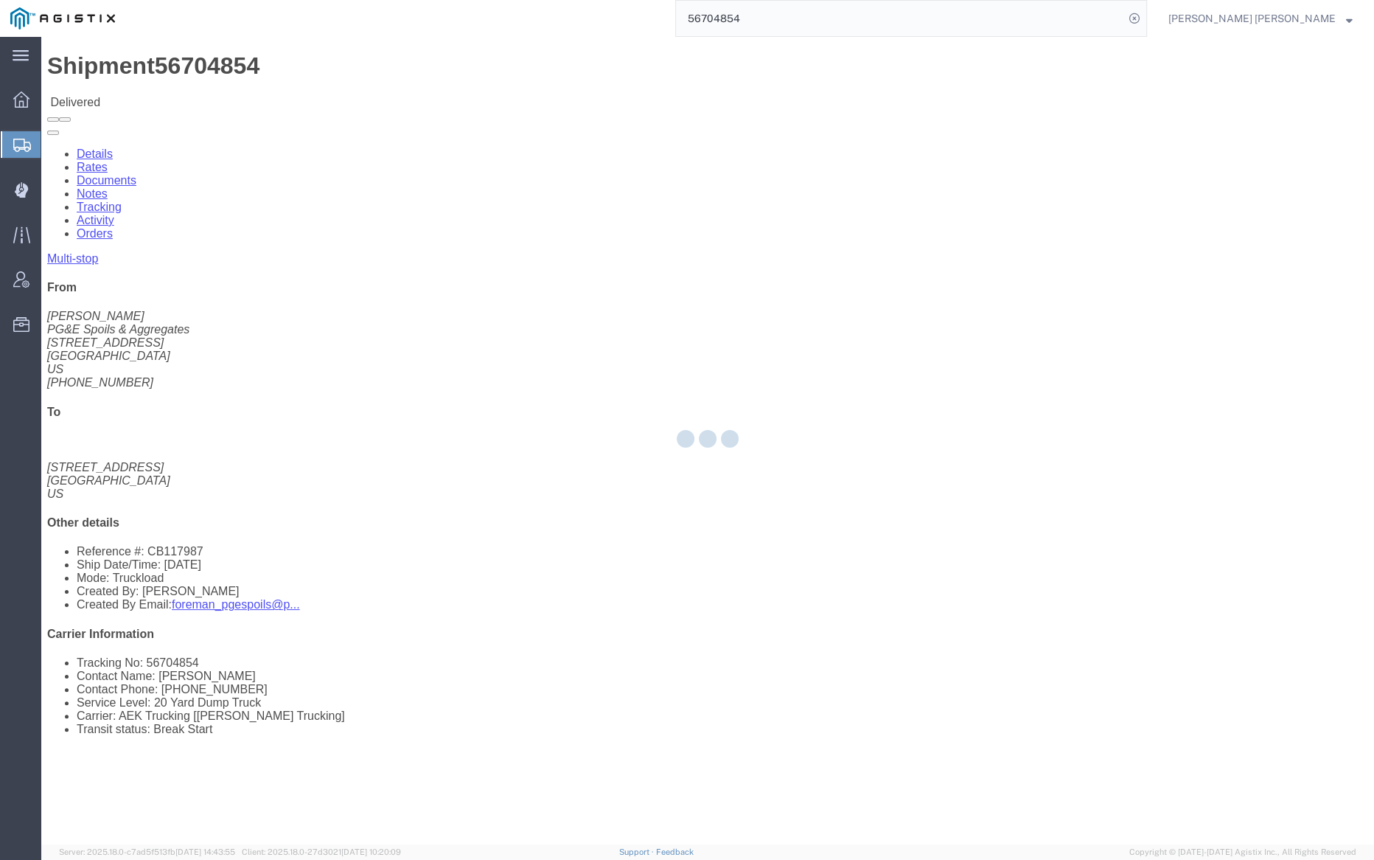
click at [790, 18] on input "56704854" at bounding box center [900, 18] width 448 height 35
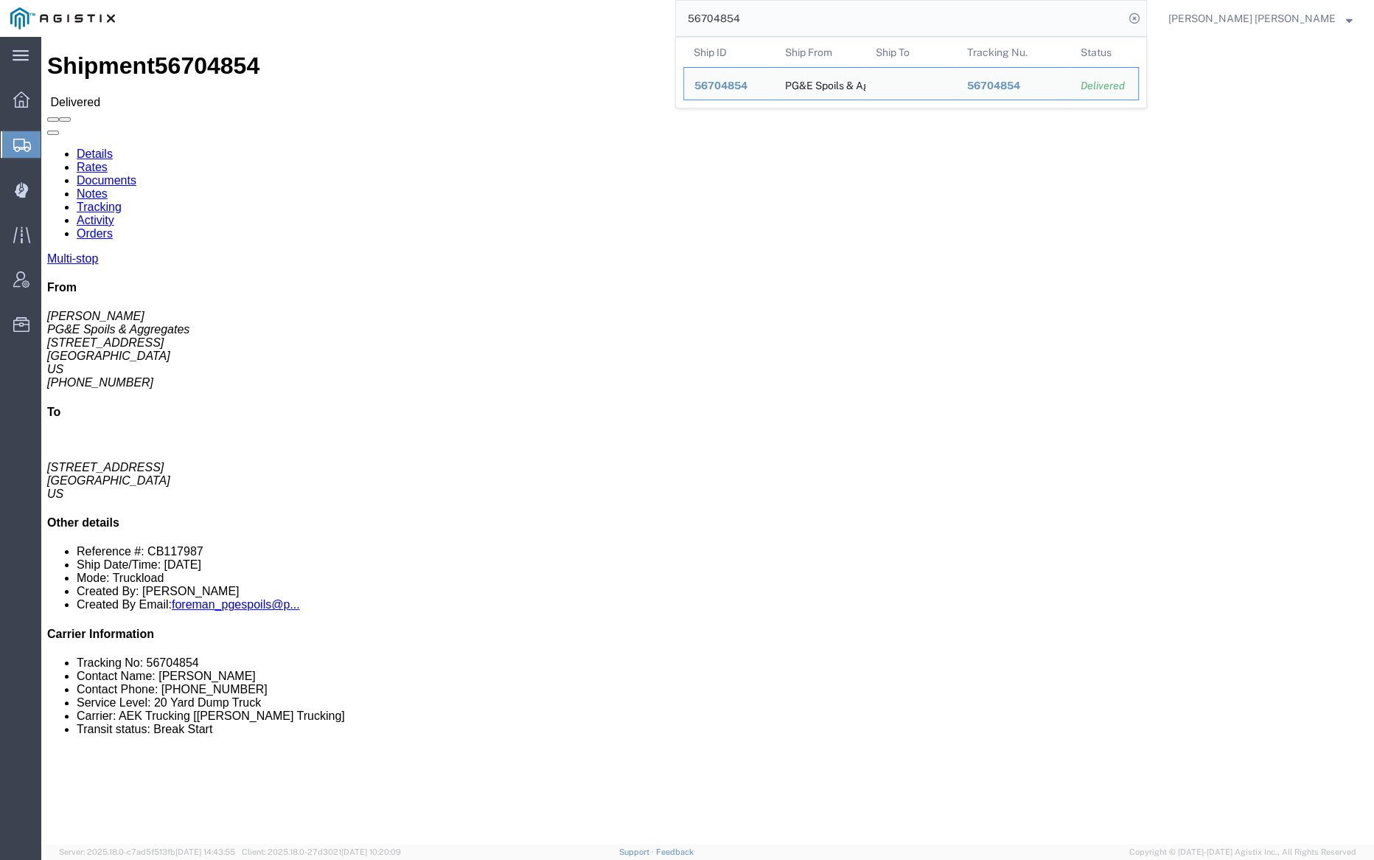
click at [790, 18] on input "56704854" at bounding box center [900, 18] width 448 height 35
paste input "5198"
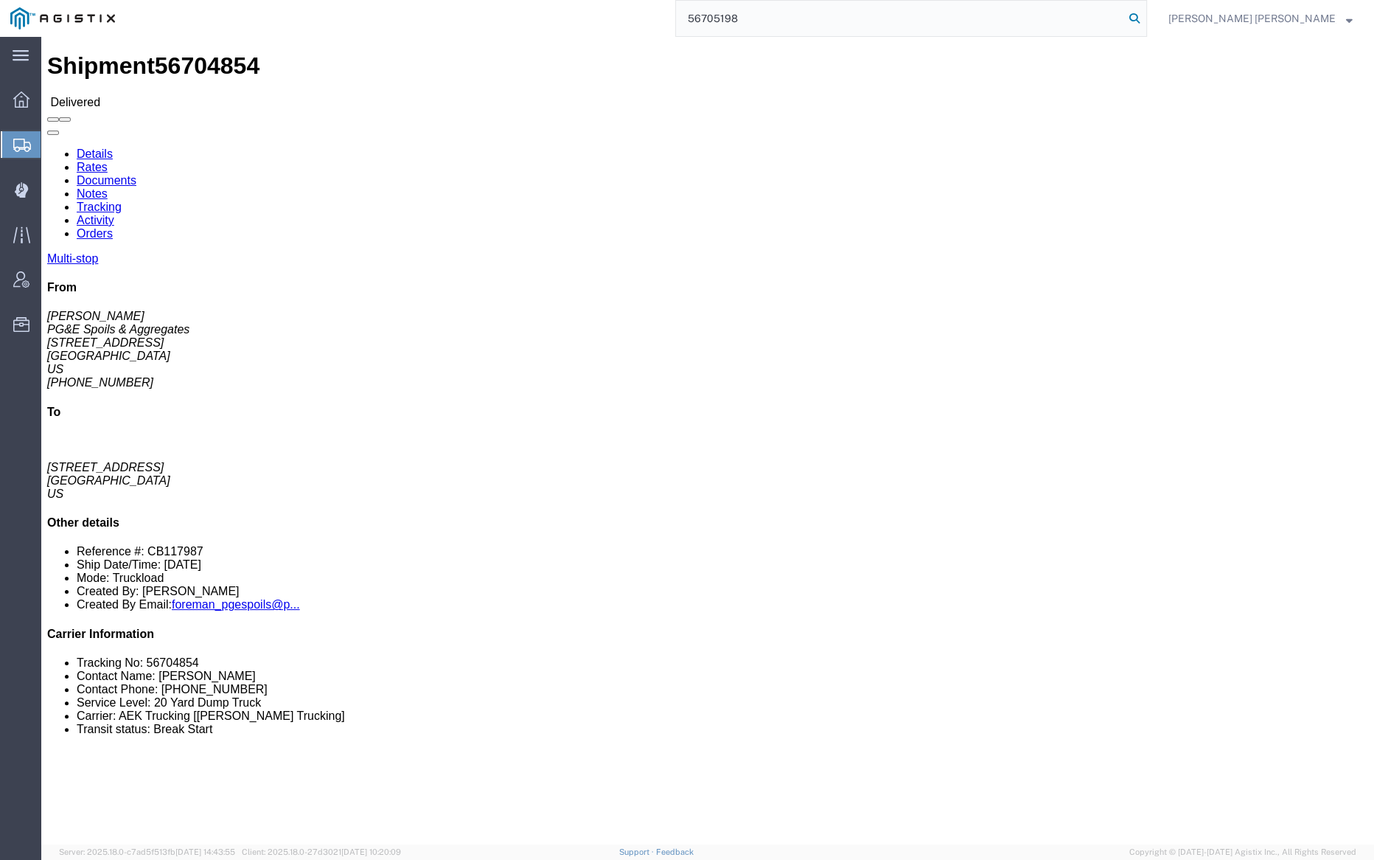
type input "56705198"
click at [1145, 11] on icon at bounding box center [1135, 18] width 21 height 21
